Goal: Task Accomplishment & Management: Use online tool/utility

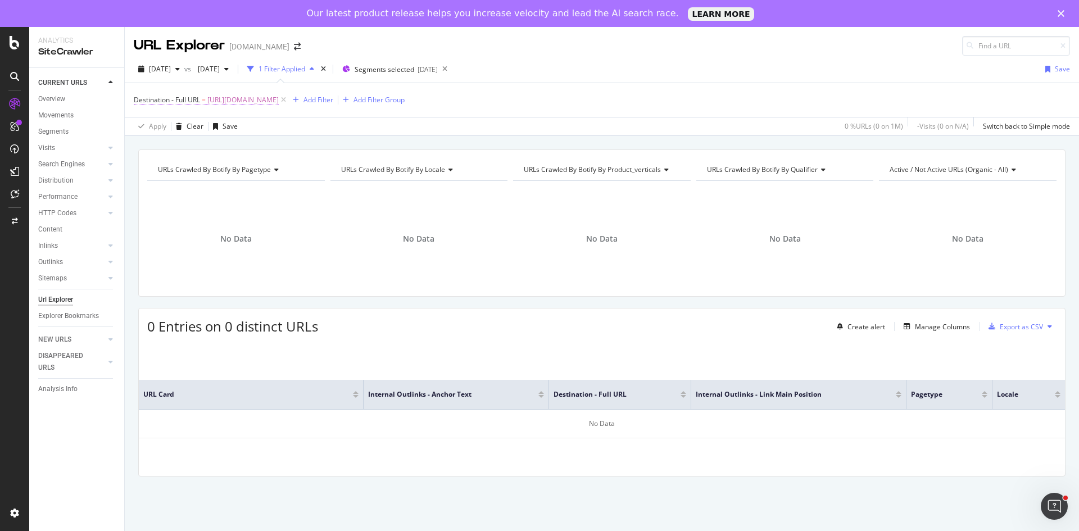
click at [279, 102] on span "[URL][DOMAIN_NAME]" at bounding box center [242, 100] width 71 height 16
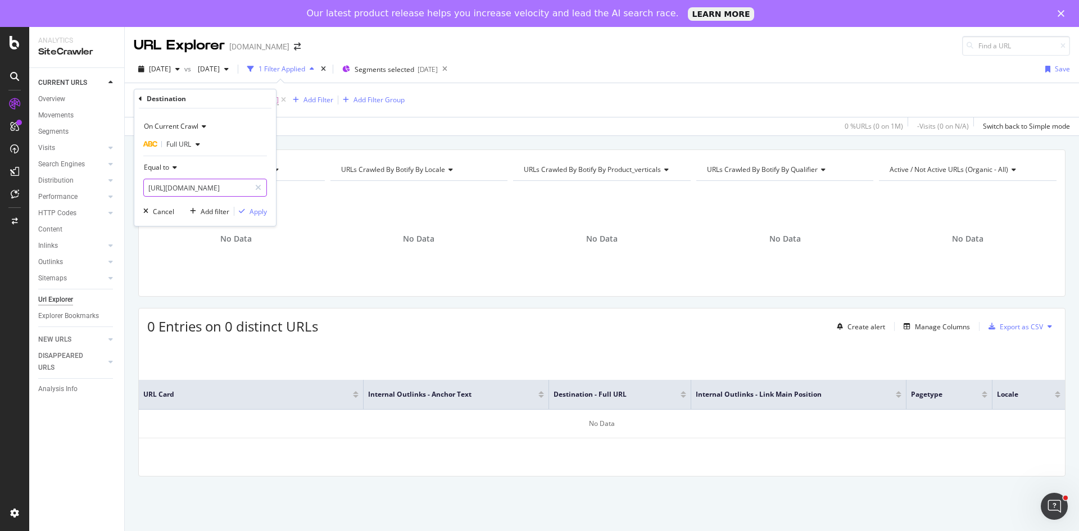
click at [194, 183] on input "[URL][DOMAIN_NAME]" at bounding box center [197, 188] width 106 height 18
paste input "collage-foto/compleanno"
type input "[URL][DOMAIN_NAME]"
click at [257, 213] on div "Apply" at bounding box center [258, 212] width 17 height 10
